Goal: Navigation & Orientation: Find specific page/section

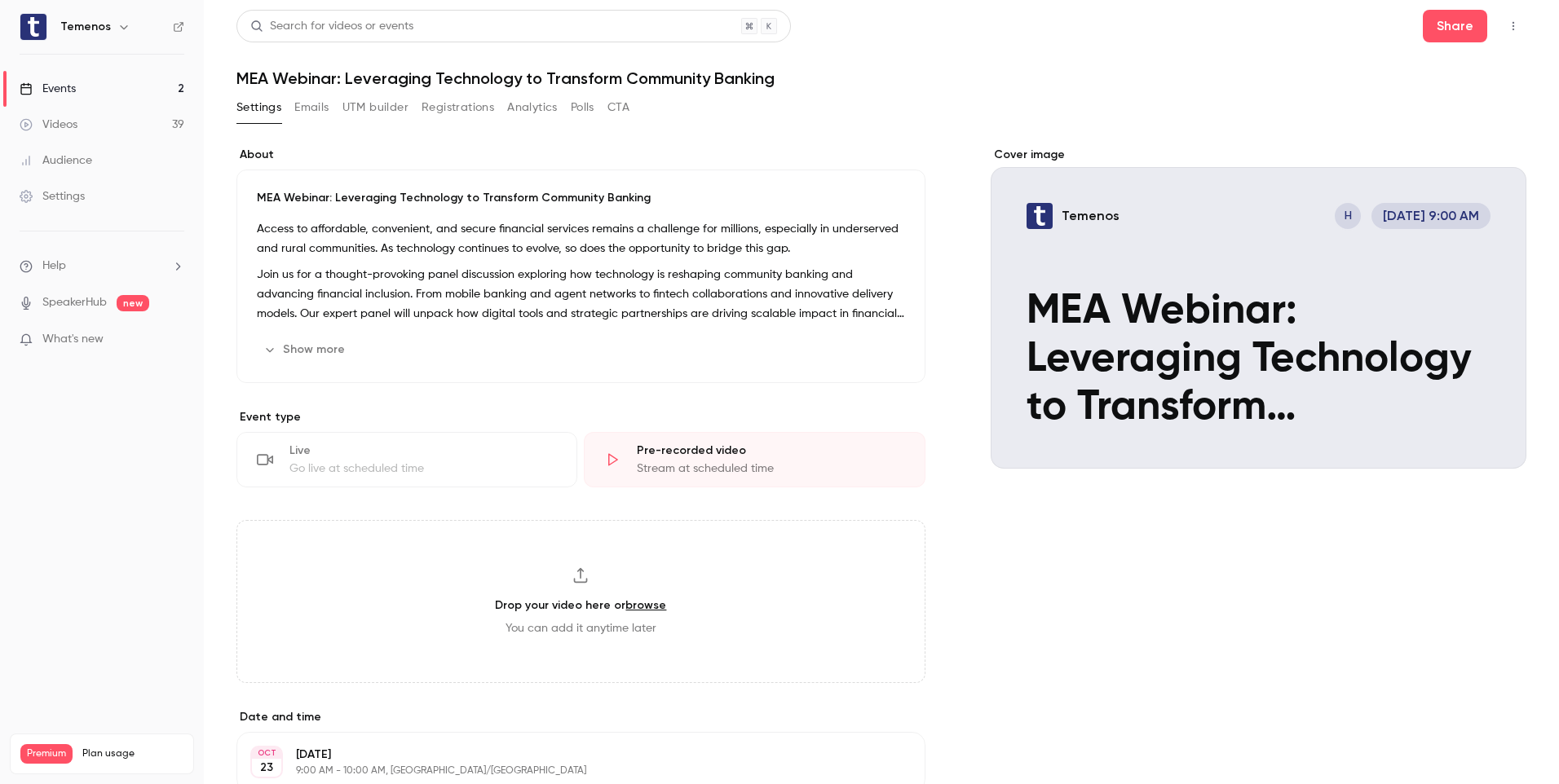
click at [86, 90] on link "Events 2" at bounding box center [102, 88] width 204 height 36
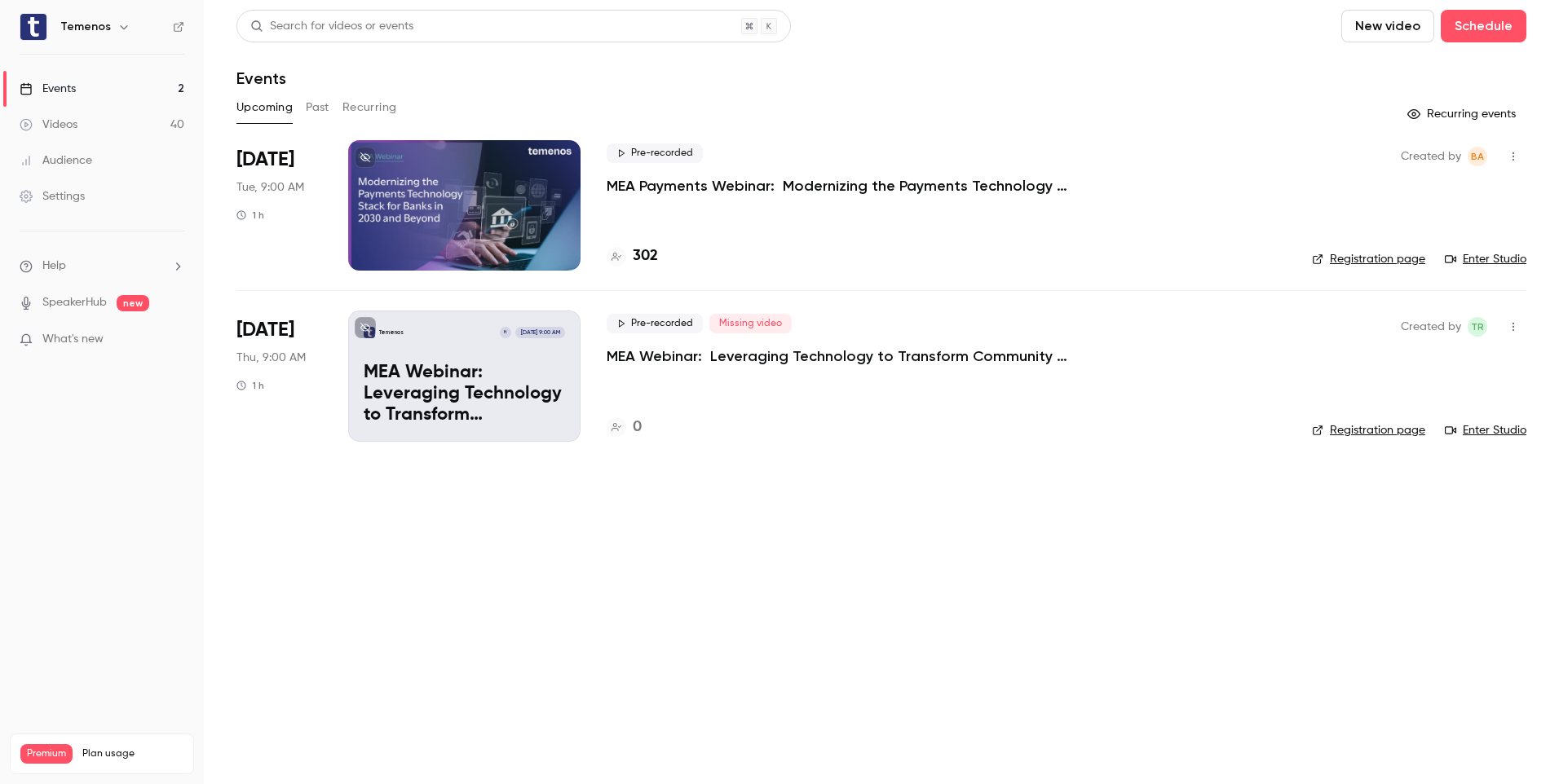
click at [497, 234] on div at bounding box center [464, 205] width 232 height 131
